Goal: Task Accomplishment & Management: Manage account settings

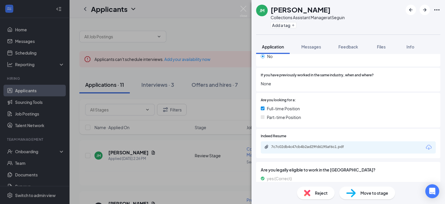
scroll to position [116, 0]
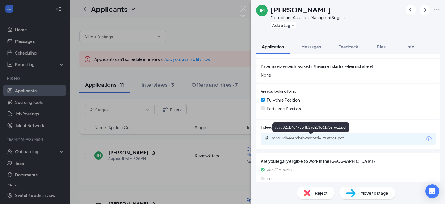
click at [305, 139] on div "7c7c02db4c47cb4b2ad29fd6195af6c1.pdf" at bounding box center [311, 138] width 81 height 5
click at [425, 10] on icon "ArrowRight" at bounding box center [424, 9] width 3 height 3
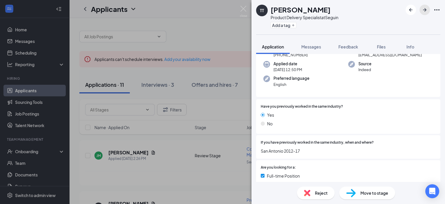
scroll to position [87, 0]
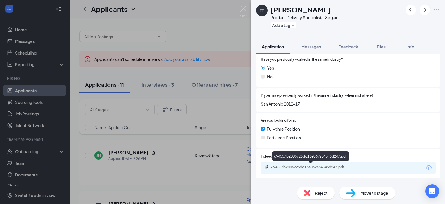
click at [295, 165] on div "694557b2006725dd13e069a54345d247.pdf" at bounding box center [311, 167] width 81 height 5
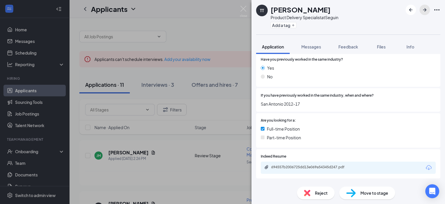
drag, startPoint x: 429, startPoint y: 11, endPoint x: 426, endPoint y: 13, distance: 3.5
click at [429, 11] on button "button" at bounding box center [425, 10] width 10 height 10
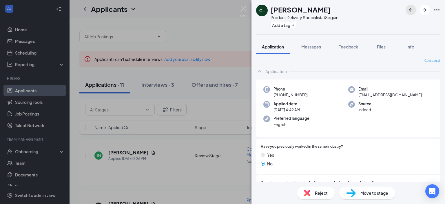
click at [413, 11] on icon "ArrowLeftNew" at bounding box center [410, 9] width 7 height 7
click at [320, 196] on span "Reject" at bounding box center [321, 193] width 13 height 6
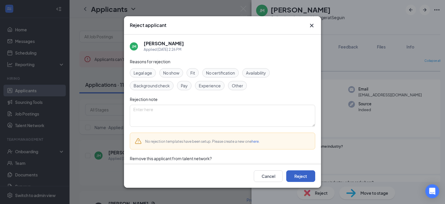
click at [300, 177] on button "Reject" at bounding box center [300, 176] width 29 height 12
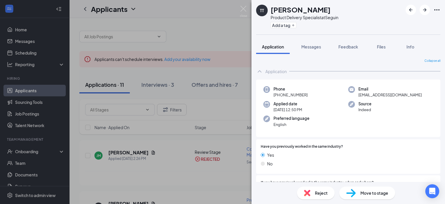
click at [321, 192] on span "Reject" at bounding box center [321, 193] width 13 height 6
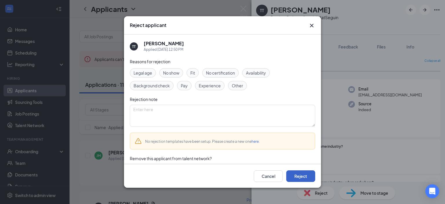
click at [295, 177] on button "Reject" at bounding box center [300, 176] width 29 height 12
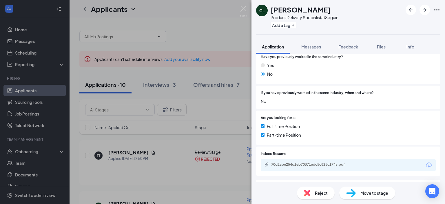
scroll to position [116, 0]
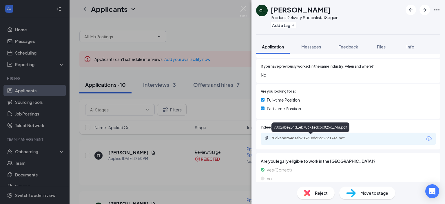
click at [322, 137] on div "70d2abe254d1eb70371edc5c825c174a.pdf" at bounding box center [311, 138] width 81 height 5
